Goal: Browse casually

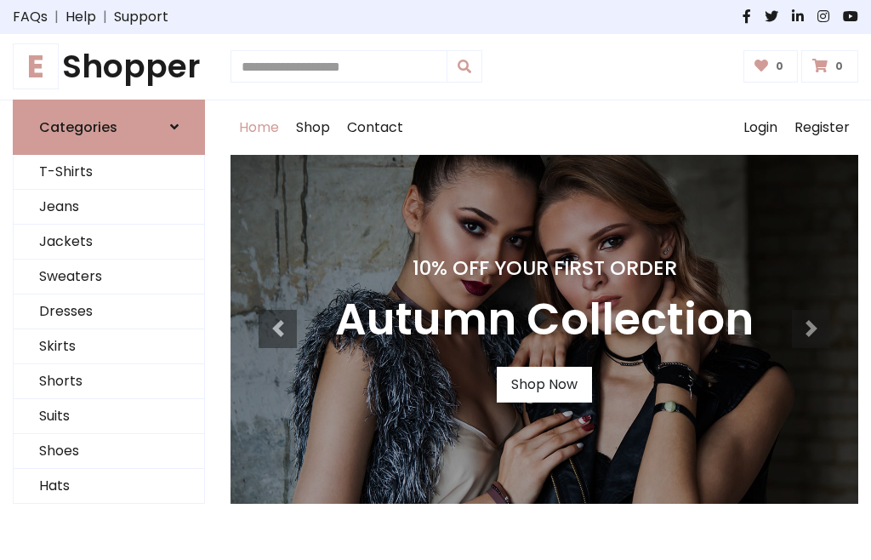
click at [436, 280] on h4 "10% Off Your First Order" at bounding box center [544, 268] width 419 height 24
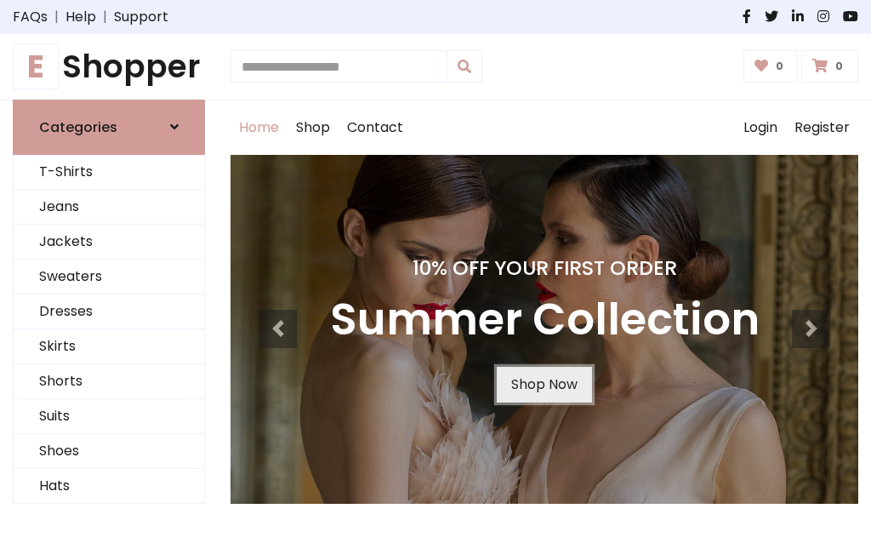
click at [544, 384] on link "Shop Now" at bounding box center [544, 385] width 95 height 36
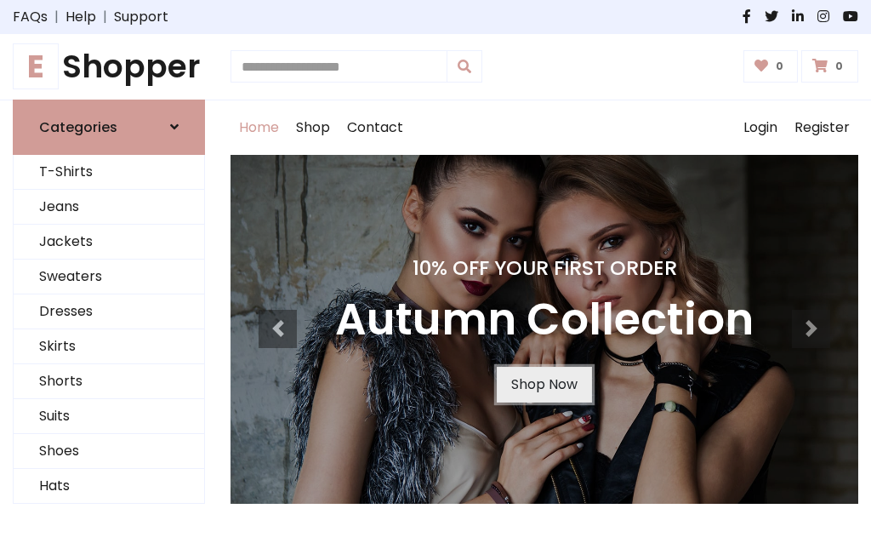
click at [544, 384] on link "Shop Now" at bounding box center [544, 385] width 95 height 36
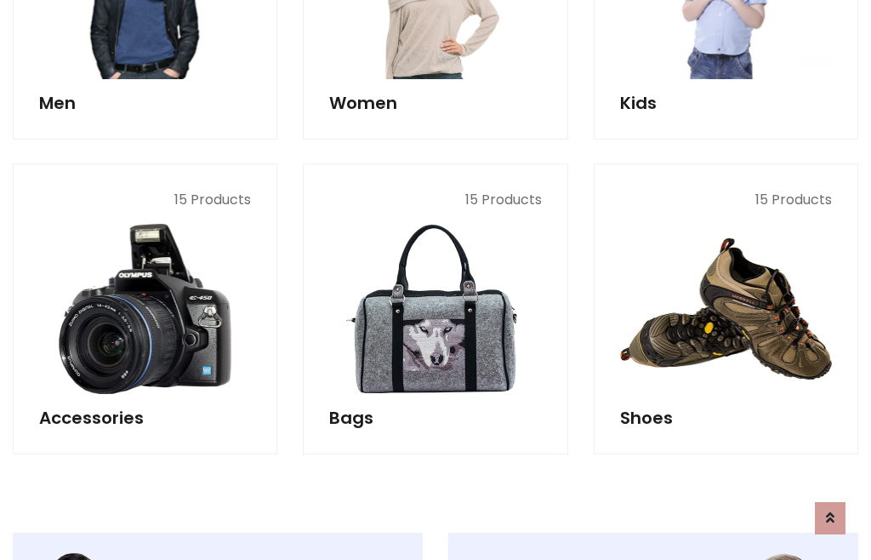
scroll to position [1697, 0]
